Goal: Task Accomplishment & Management: Complete application form

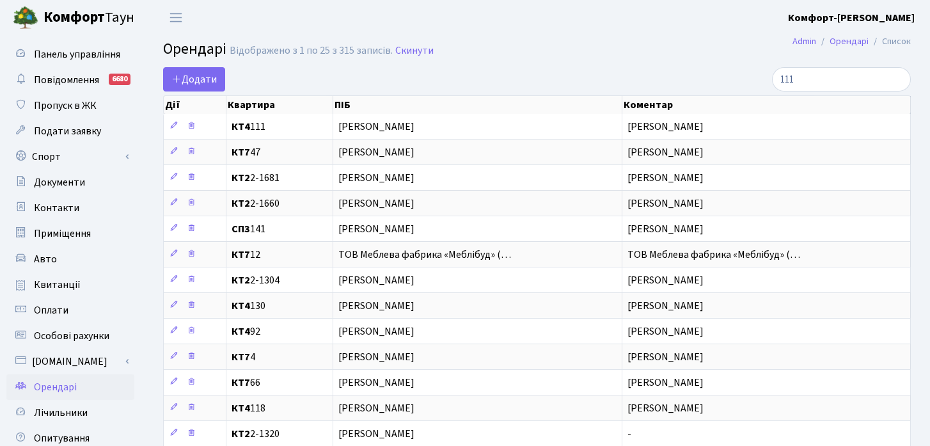
select select "25"
click at [189, 83] on span "Додати" at bounding box center [194, 79] width 45 height 14
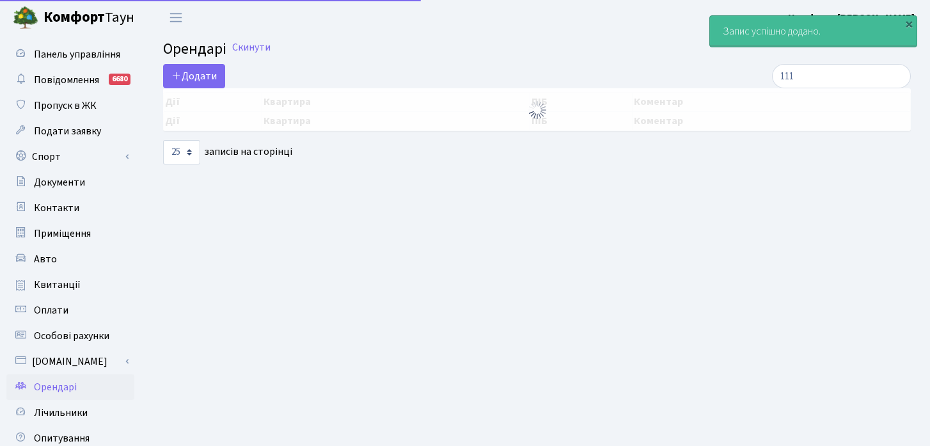
select select "25"
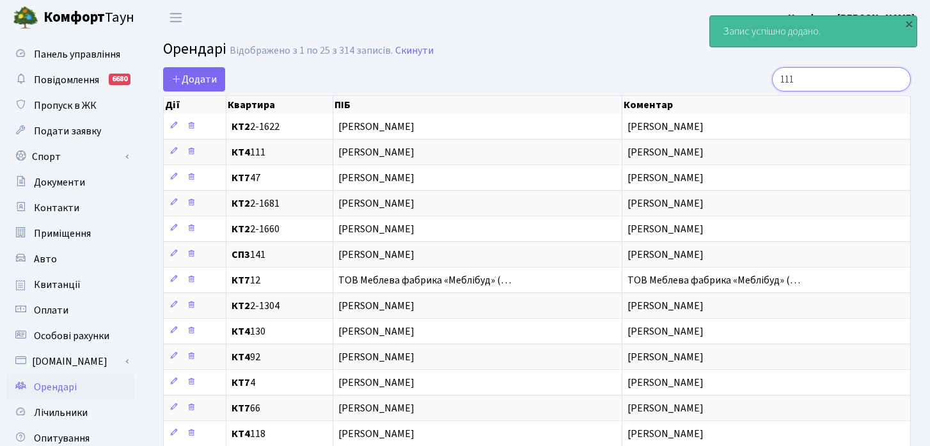
click at [890, 79] on input "111" at bounding box center [841, 79] width 139 height 24
click at [896, 80] on input "111" at bounding box center [841, 79] width 139 height 24
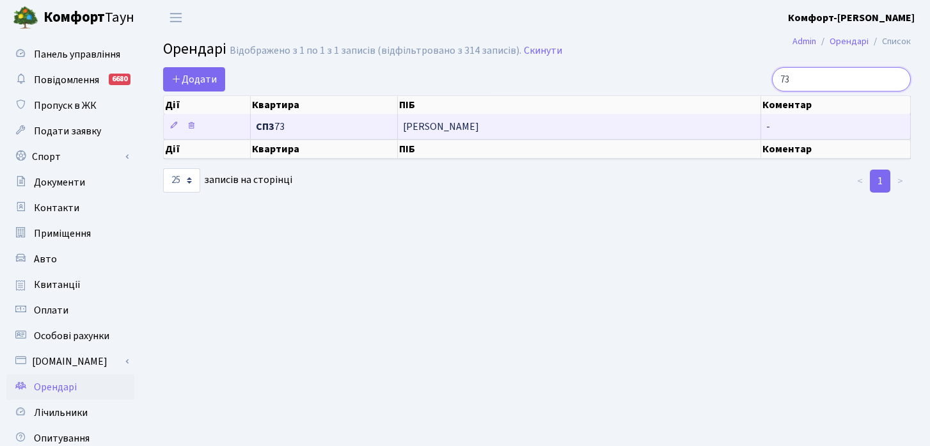
type input "73"
click at [347, 129] on span "СП3 73" at bounding box center [324, 127] width 136 height 10
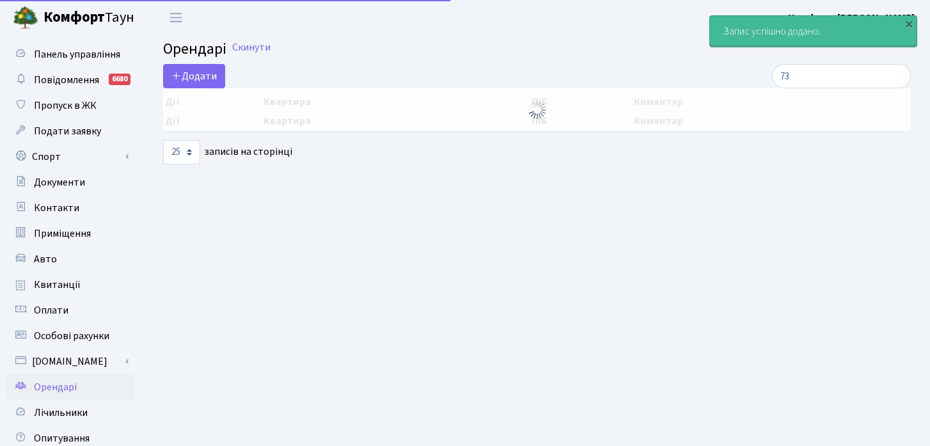
select select "25"
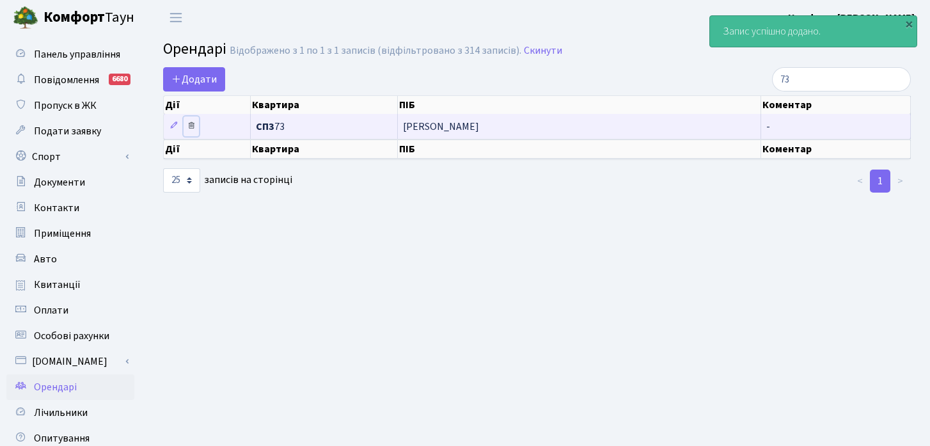
click at [190, 130] on icon at bounding box center [191, 125] width 9 height 9
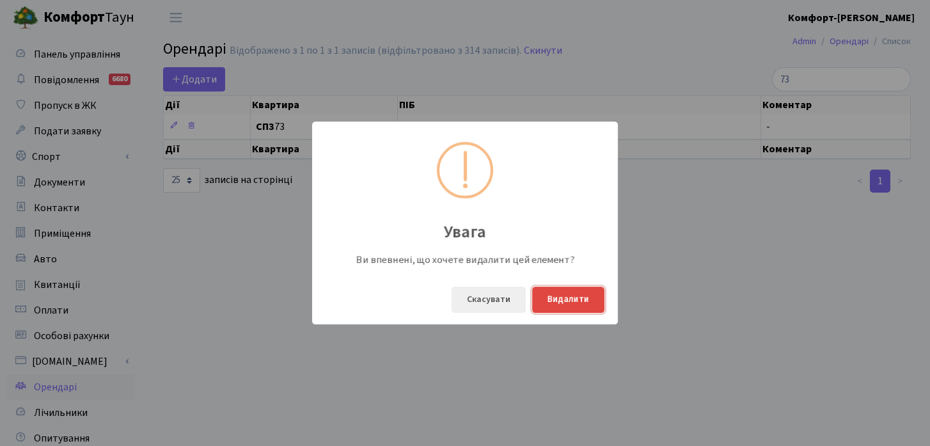
click at [546, 299] on button "Видалити" at bounding box center [568, 300] width 72 height 26
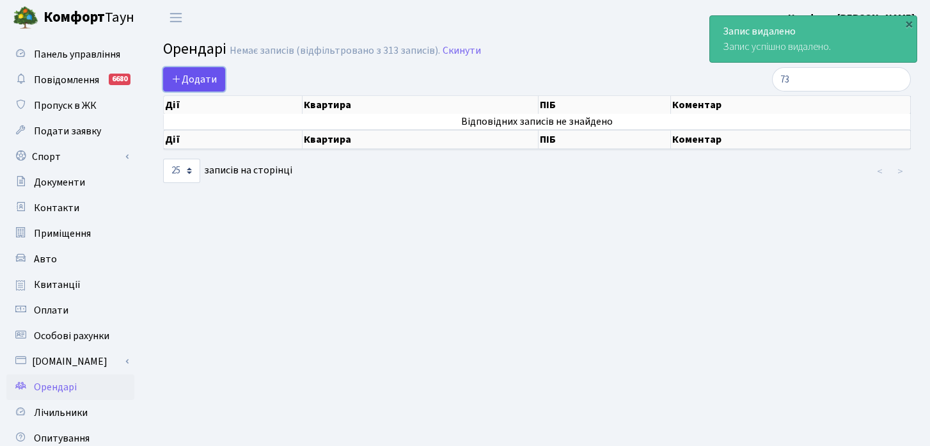
click at [216, 76] on span "Додати" at bounding box center [194, 79] width 45 height 14
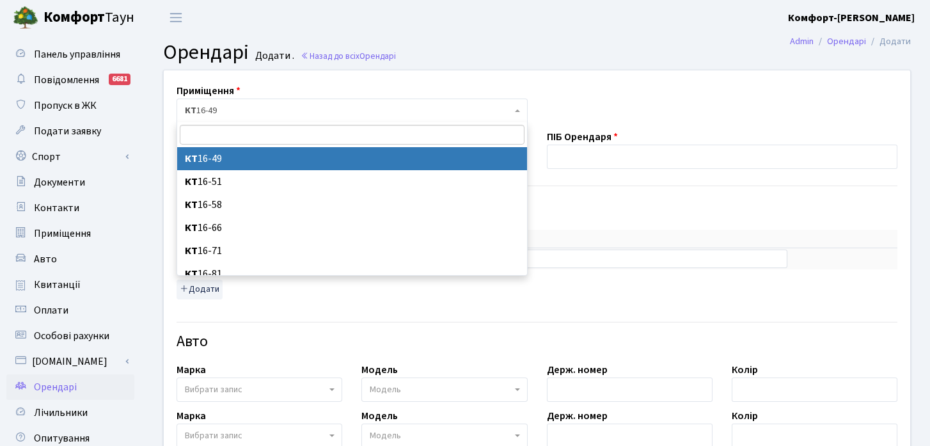
click at [273, 108] on span "КТ 16-49" at bounding box center [348, 110] width 327 height 13
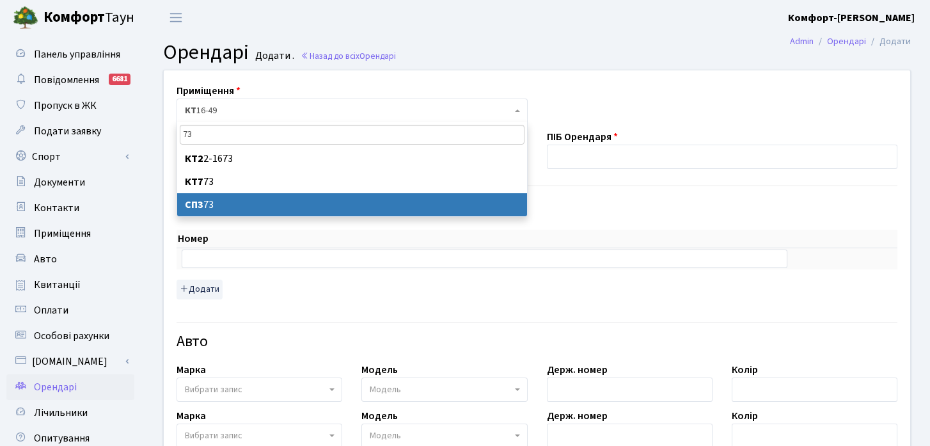
type input "73"
select select "20795"
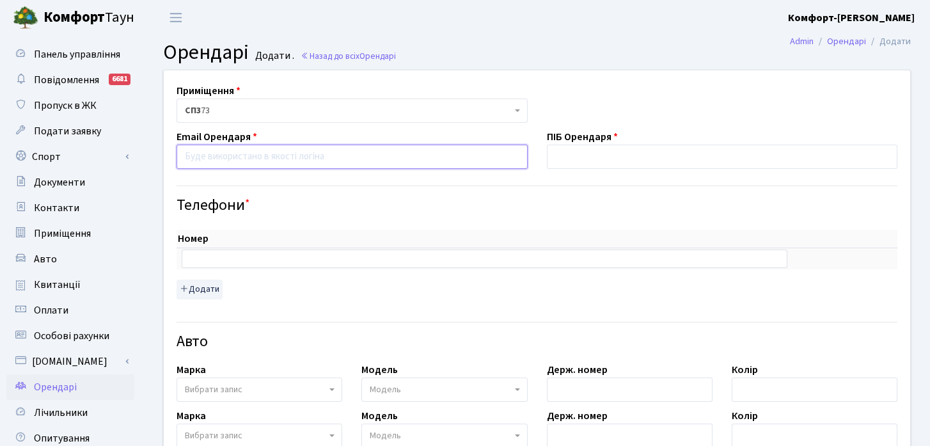
click at [272, 164] on input "email" at bounding box center [352, 157] width 351 height 24
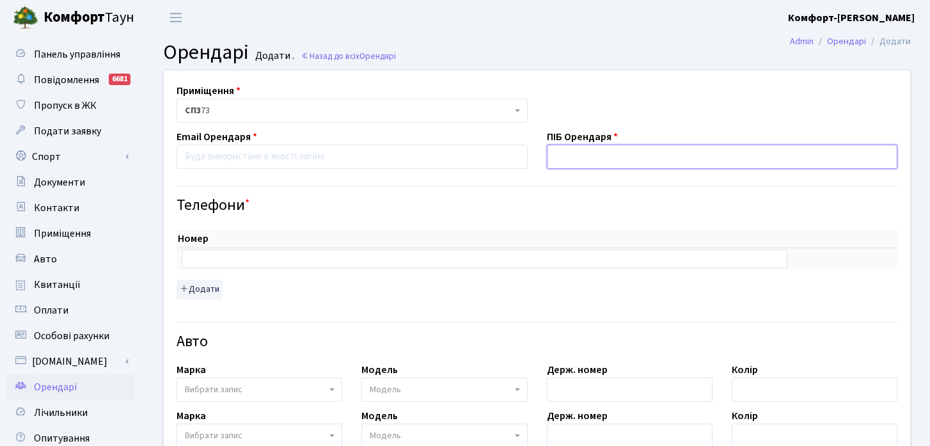
click at [585, 161] on input "text" at bounding box center [722, 157] width 351 height 24
type input "[PERSON_NAME]"
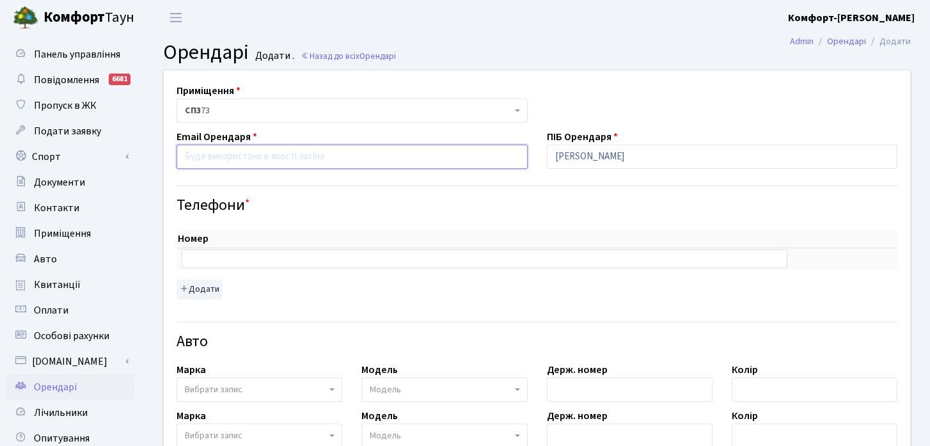
click at [240, 163] on input "email" at bounding box center [352, 157] width 351 height 24
paste input "kononyakovanya@gmail.com"
type input "kononyakovanya@gmail.com"
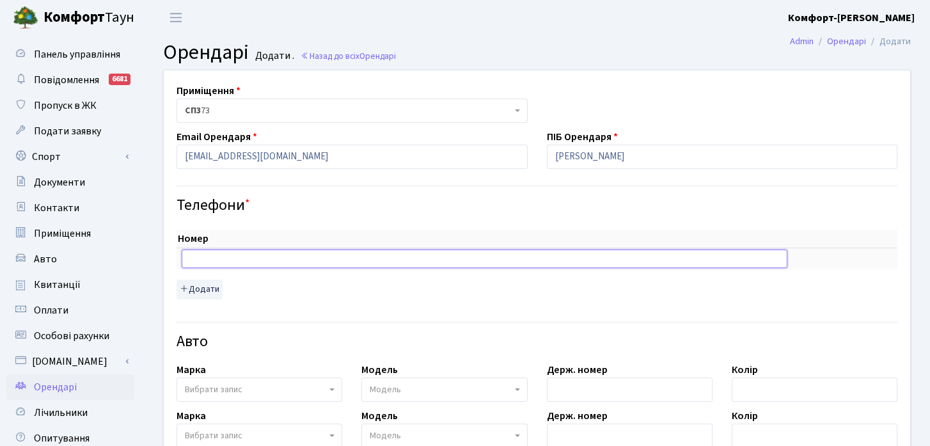
click at [353, 259] on input "text" at bounding box center [485, 259] width 606 height 18
paste input "+380973488326"
type input "+380973488326"
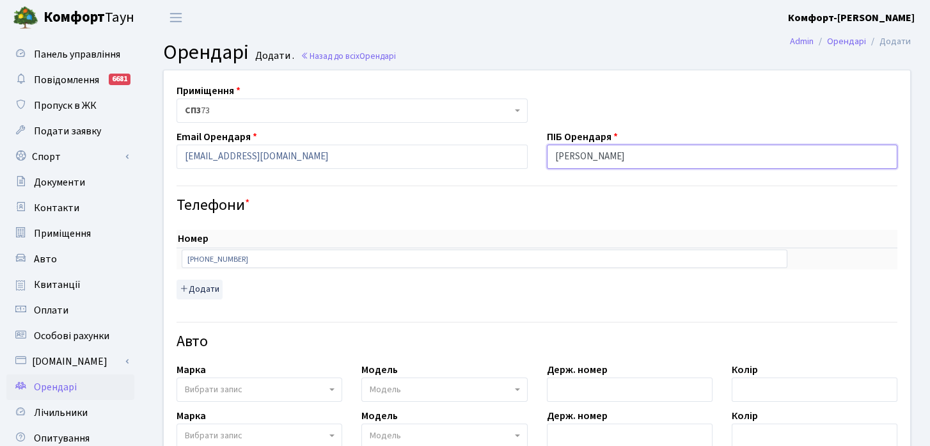
click at [612, 154] on input "[PERSON_NAME]" at bounding box center [722, 157] width 351 height 24
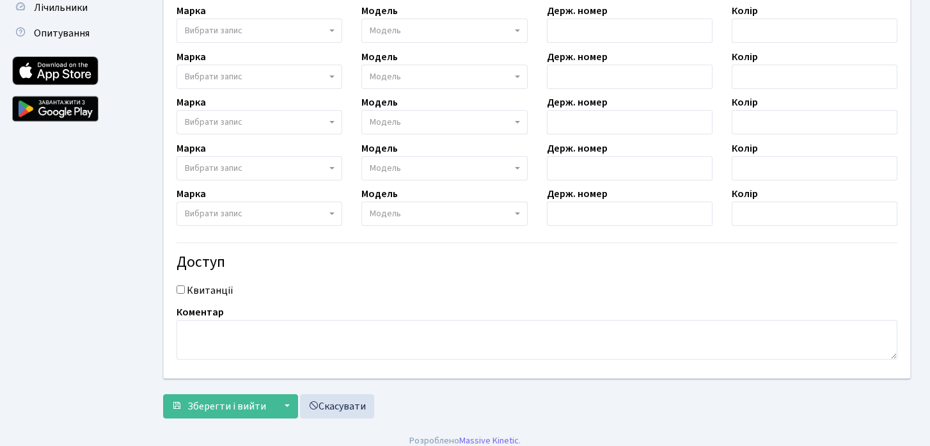
scroll to position [416, 0]
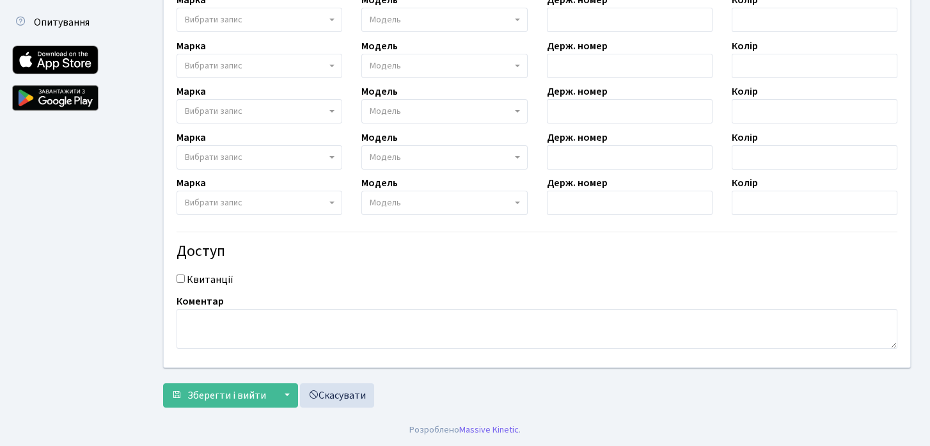
click at [181, 282] on input "Квитанції" at bounding box center [181, 279] width 8 height 8
checkbox input "true"
click at [210, 337] on textarea at bounding box center [537, 329] width 721 height 40
paste textarea "[PERSON_NAME]"
type textarea "[PERSON_NAME]"
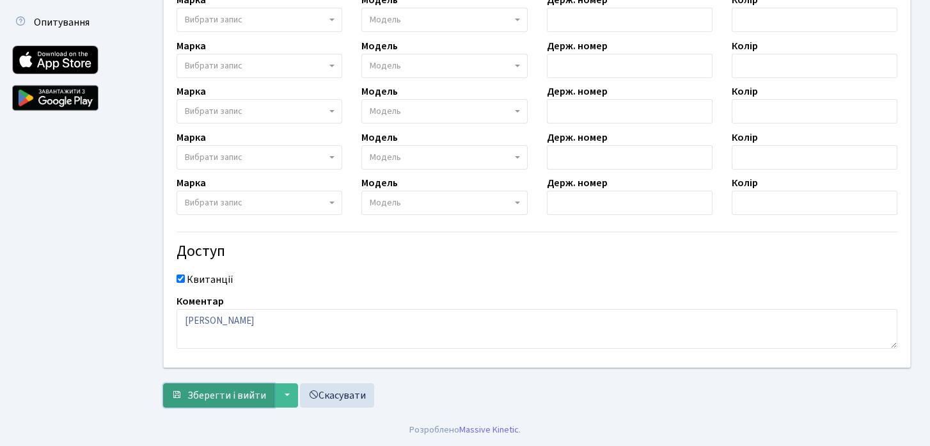
click at [218, 394] on span "Зберегти і вийти" at bounding box center [226, 395] width 79 height 14
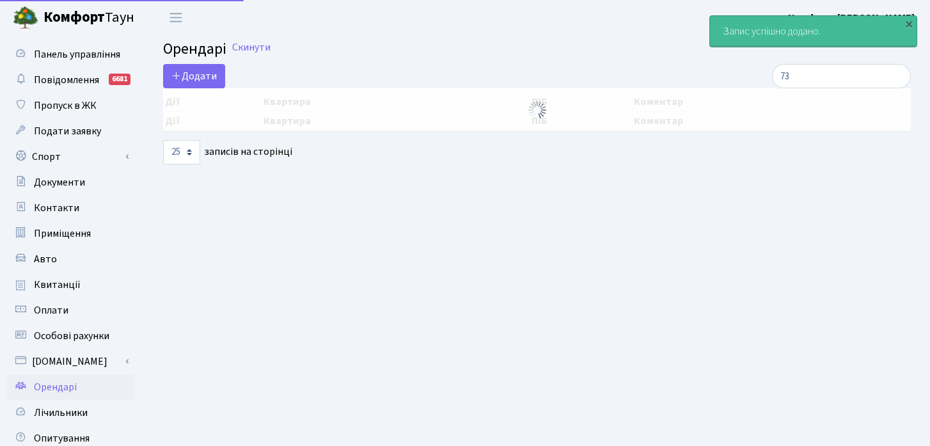
select select "25"
